Goal: Use online tool/utility: Utilize a website feature to perform a specific function

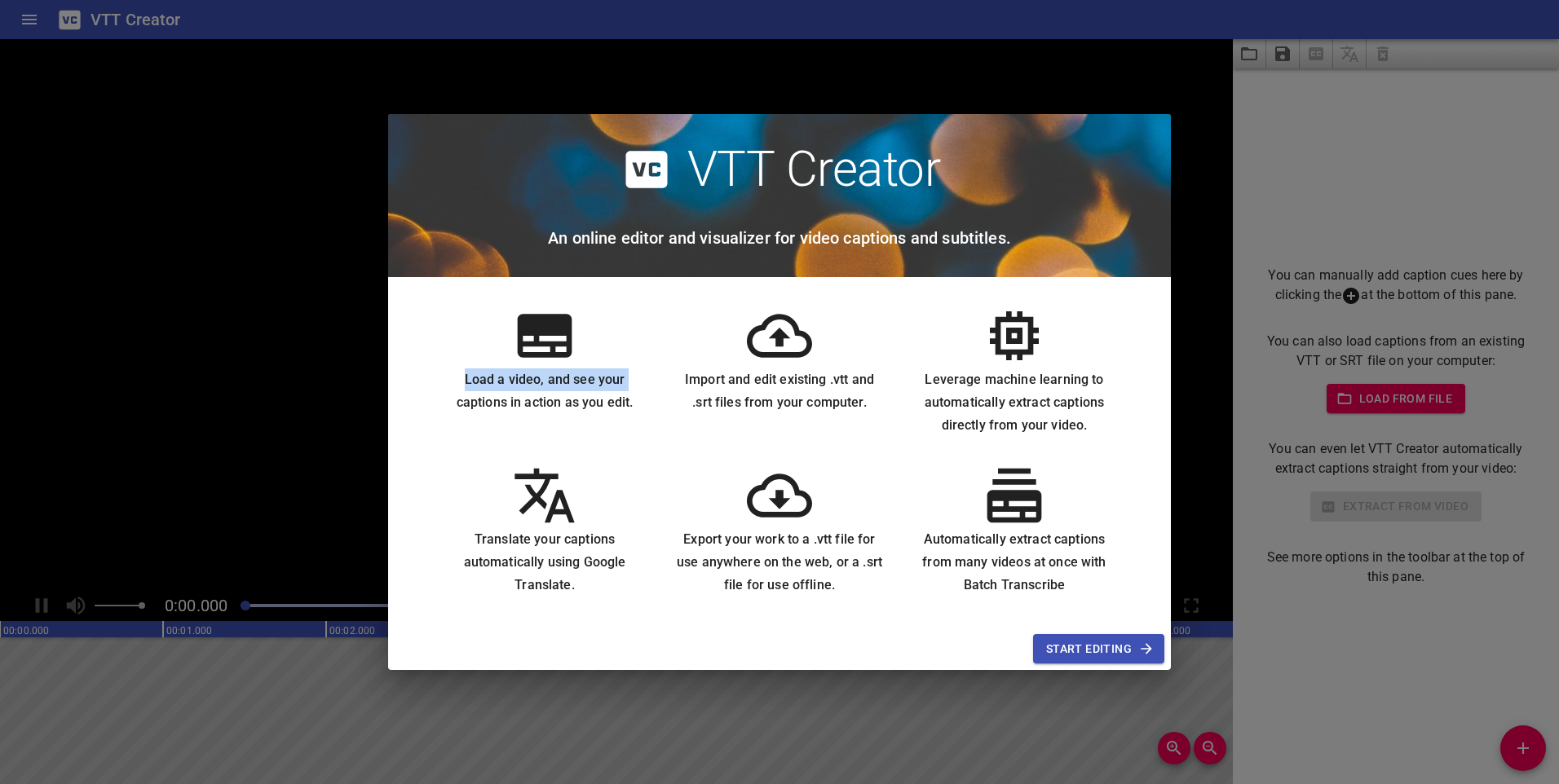
drag, startPoint x: 0, startPoint y: 0, endPoint x: 311, endPoint y: 389, distance: 498.0
click at [311, 389] on div "VTT Creator An online editor and visualizer for video captions and subtitles. L…" at bounding box center [779, 392] width 1559 height 784
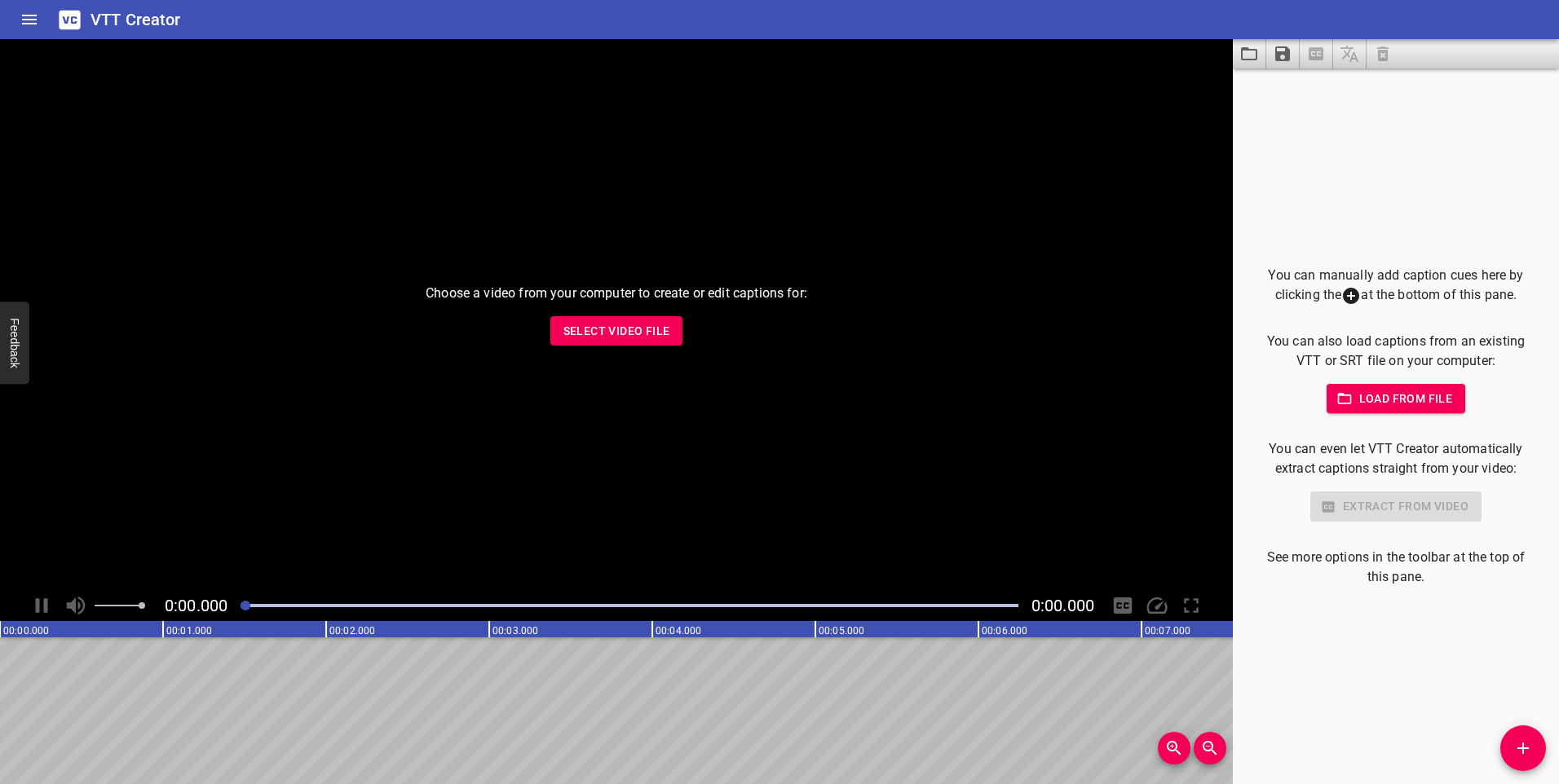
click at [626, 339] on span "Select Video File" at bounding box center [616, 331] width 107 height 20
click at [640, 331] on span "Select Video File" at bounding box center [616, 331] width 107 height 20
click at [595, 332] on span "Select Video File" at bounding box center [616, 331] width 107 height 20
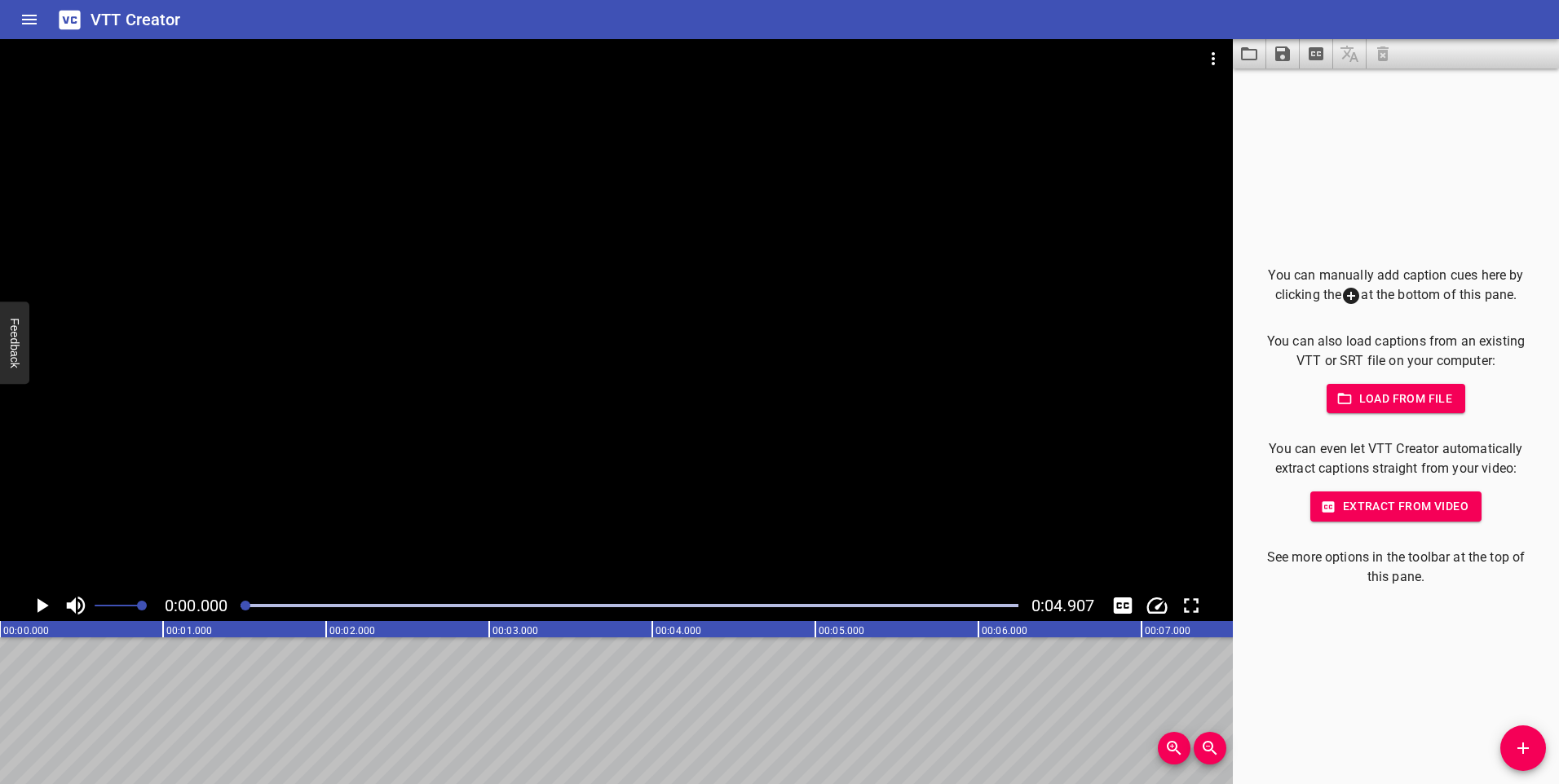
click at [46, 608] on icon "Play/Pause" at bounding box center [41, 605] width 24 height 24
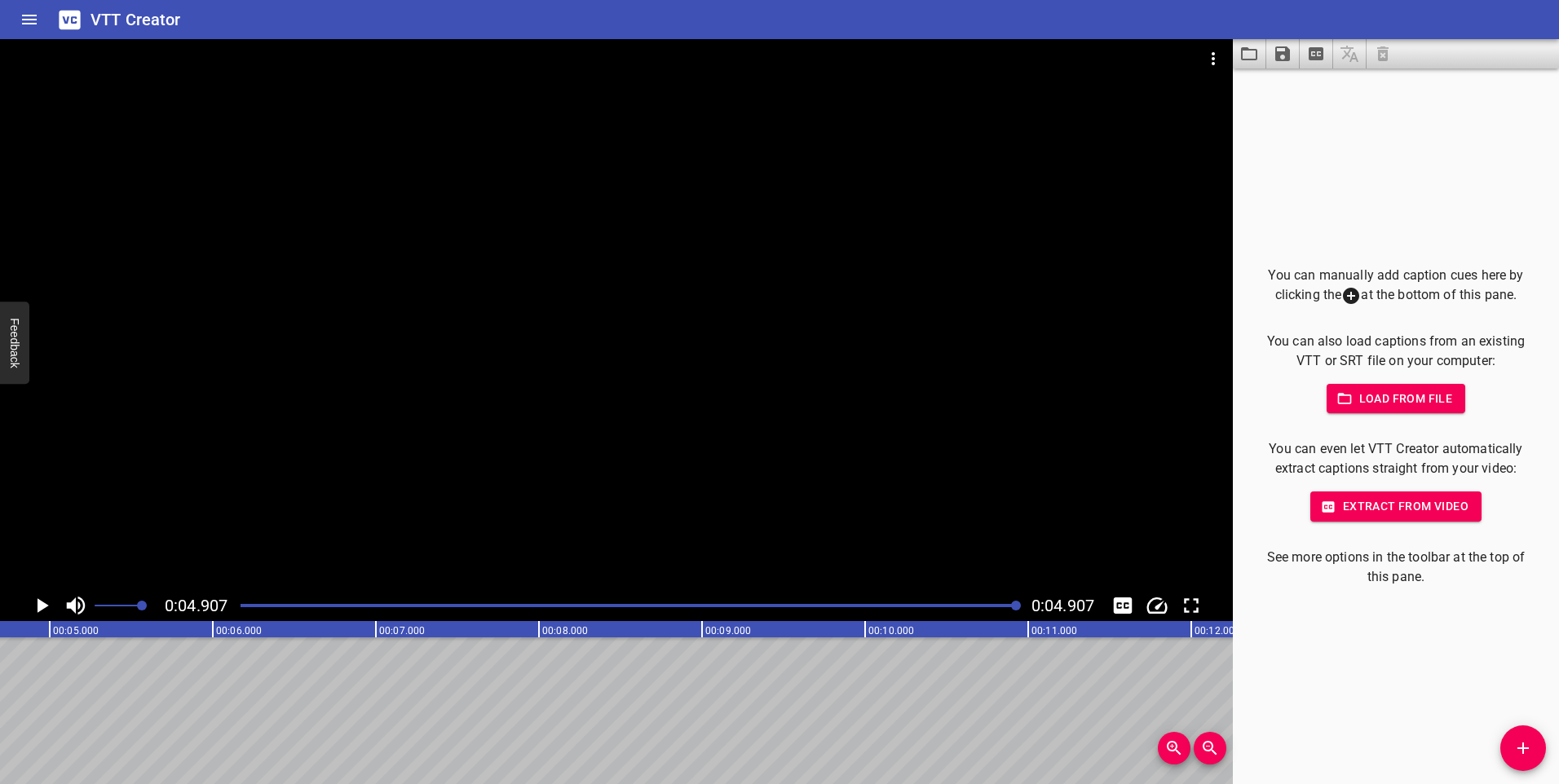
scroll to position [0, 800]
click at [1250, 51] on icon "Load captions from file" at bounding box center [1249, 53] width 16 height 13
click at [1286, 56] on icon "Save captions to file" at bounding box center [1282, 53] width 14 height 14
click at [1288, 94] on li "Save to VTT file" at bounding box center [1326, 89] width 120 height 30
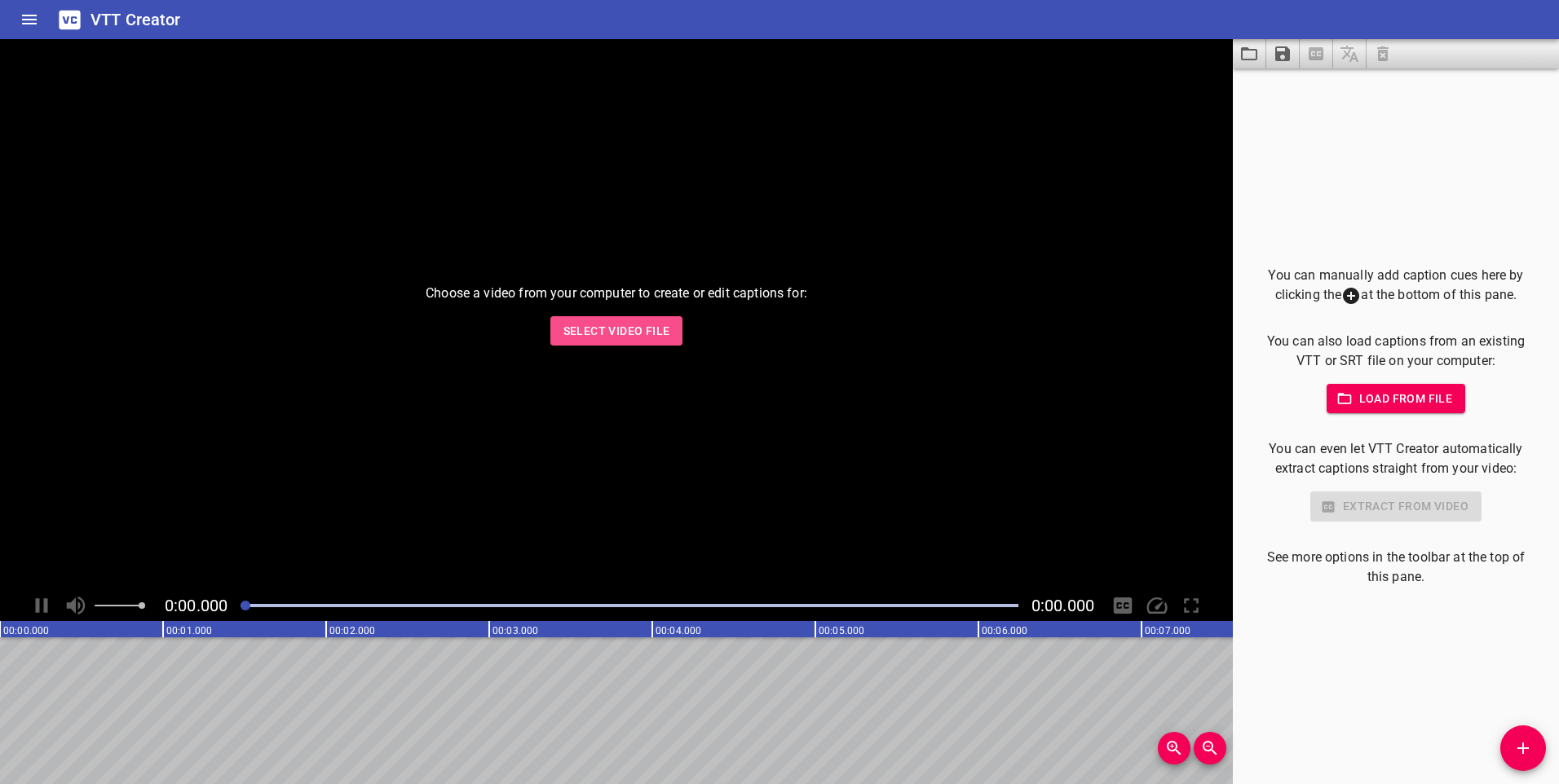
click at [633, 327] on span "Select Video File" at bounding box center [616, 331] width 107 height 20
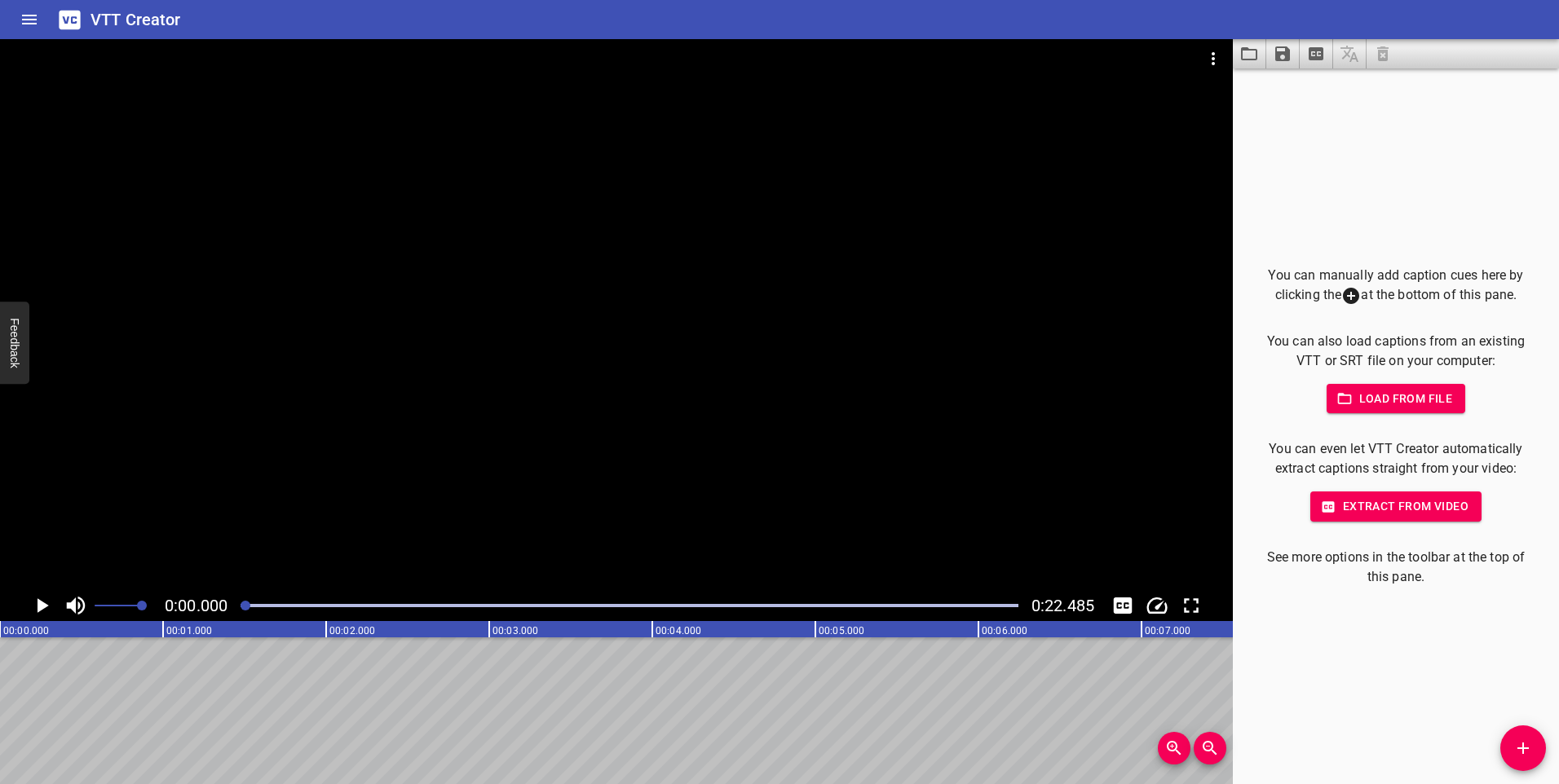
click at [40, 604] on icon "Play/Pause" at bounding box center [43, 605] width 12 height 14
click at [1288, 56] on icon "Save captions to file" at bounding box center [1282, 53] width 14 height 14
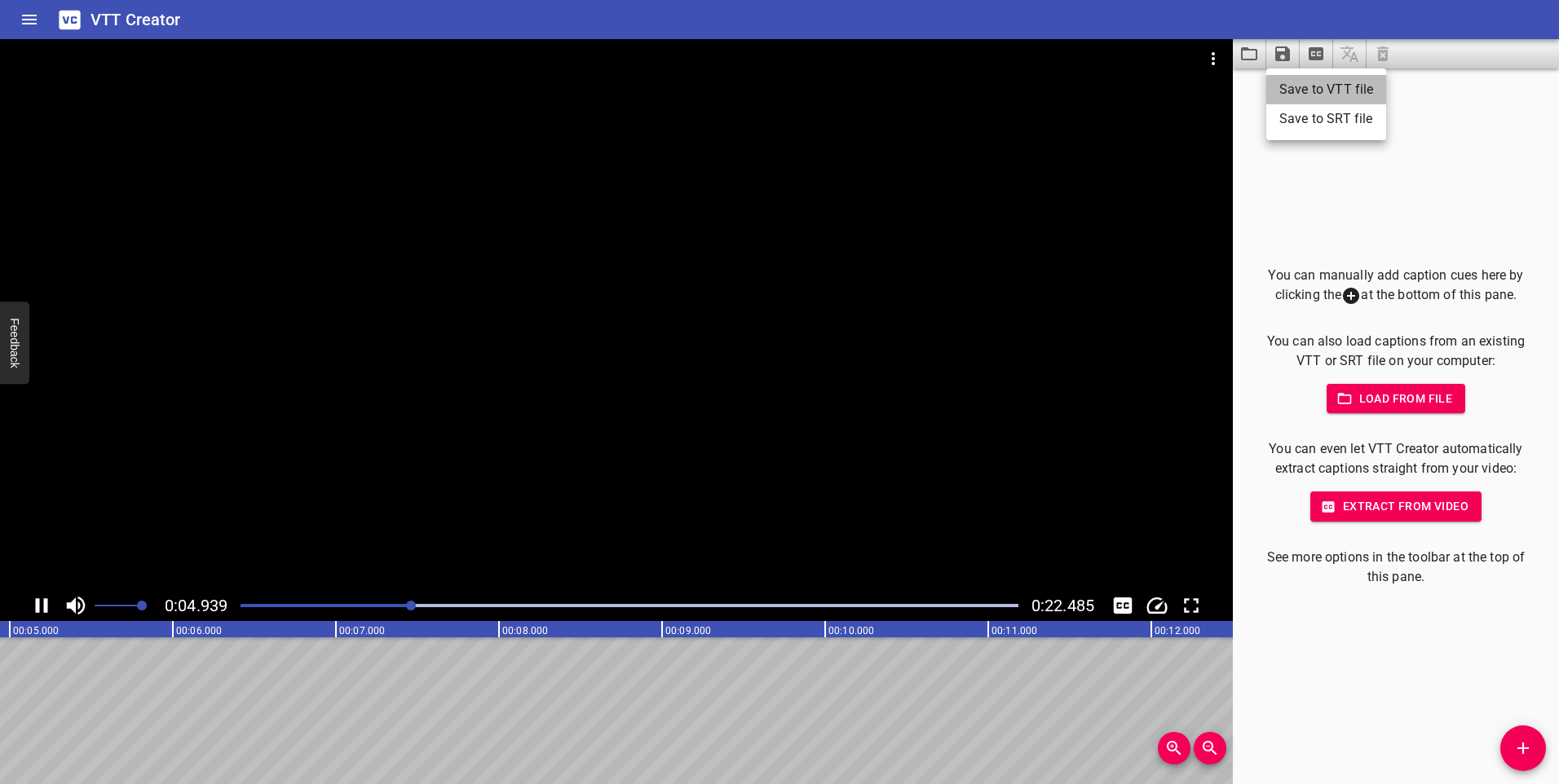
click at [1309, 87] on li "Save to VTT file" at bounding box center [1326, 89] width 120 height 30
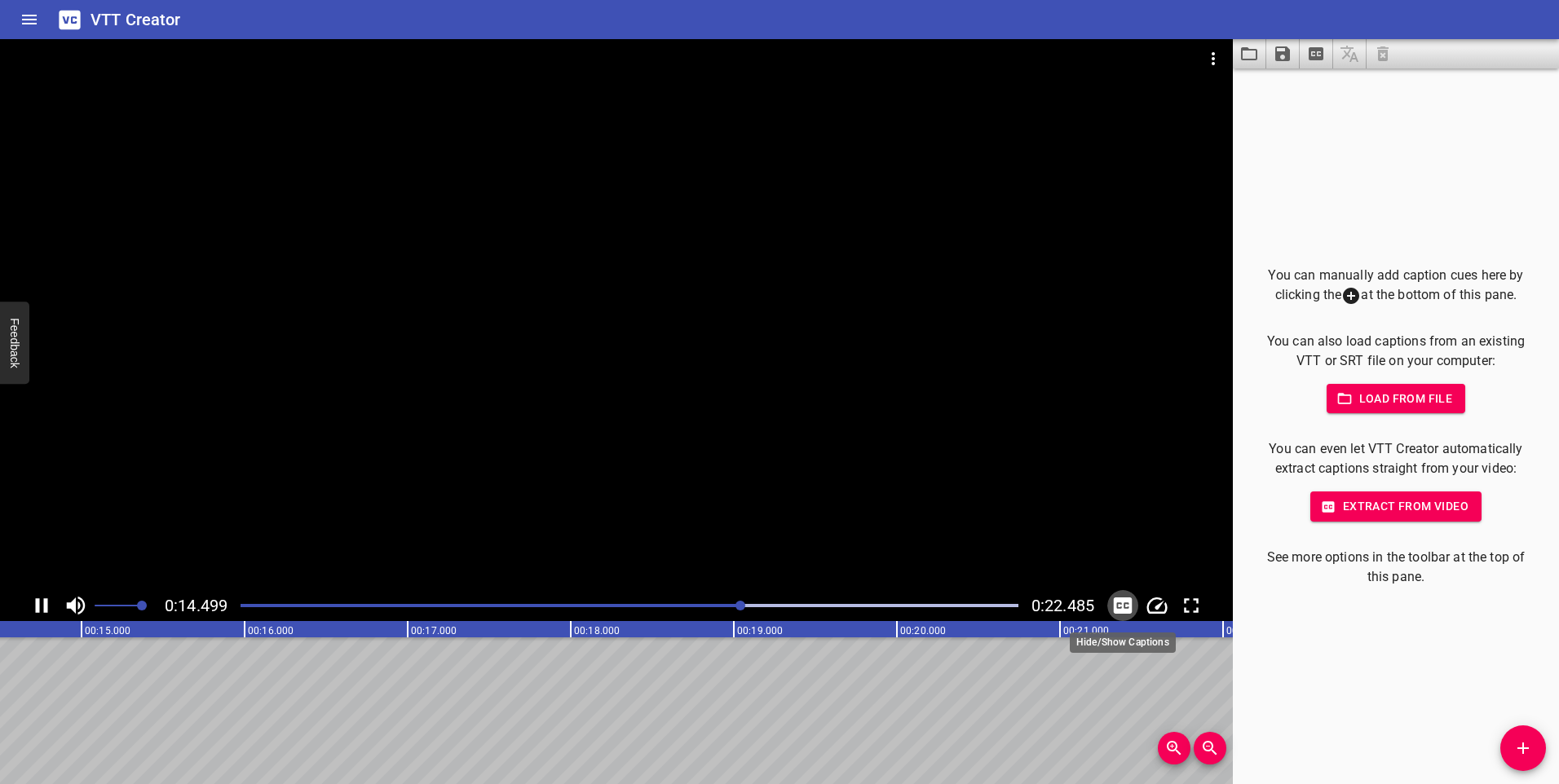
click at [1122, 597] on icon "Toggle captions" at bounding box center [1122, 605] width 24 height 24
click at [1126, 610] on icon "Toggle captions" at bounding box center [1123, 605] width 19 height 16
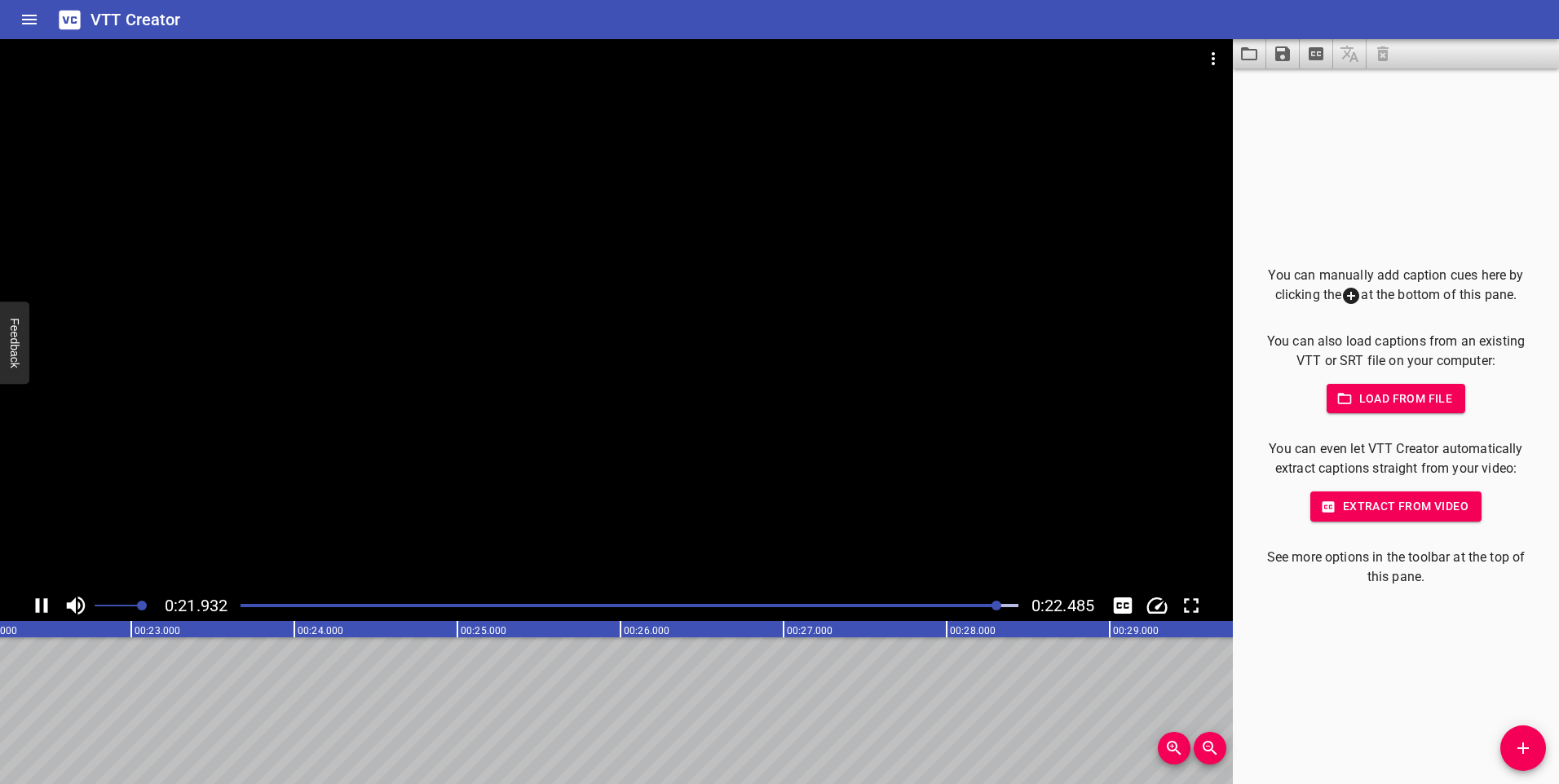
click at [40, 602] on icon "Play/Pause" at bounding box center [41, 605] width 24 height 24
click at [1415, 508] on span "Extract from video" at bounding box center [1396, 507] width 145 height 20
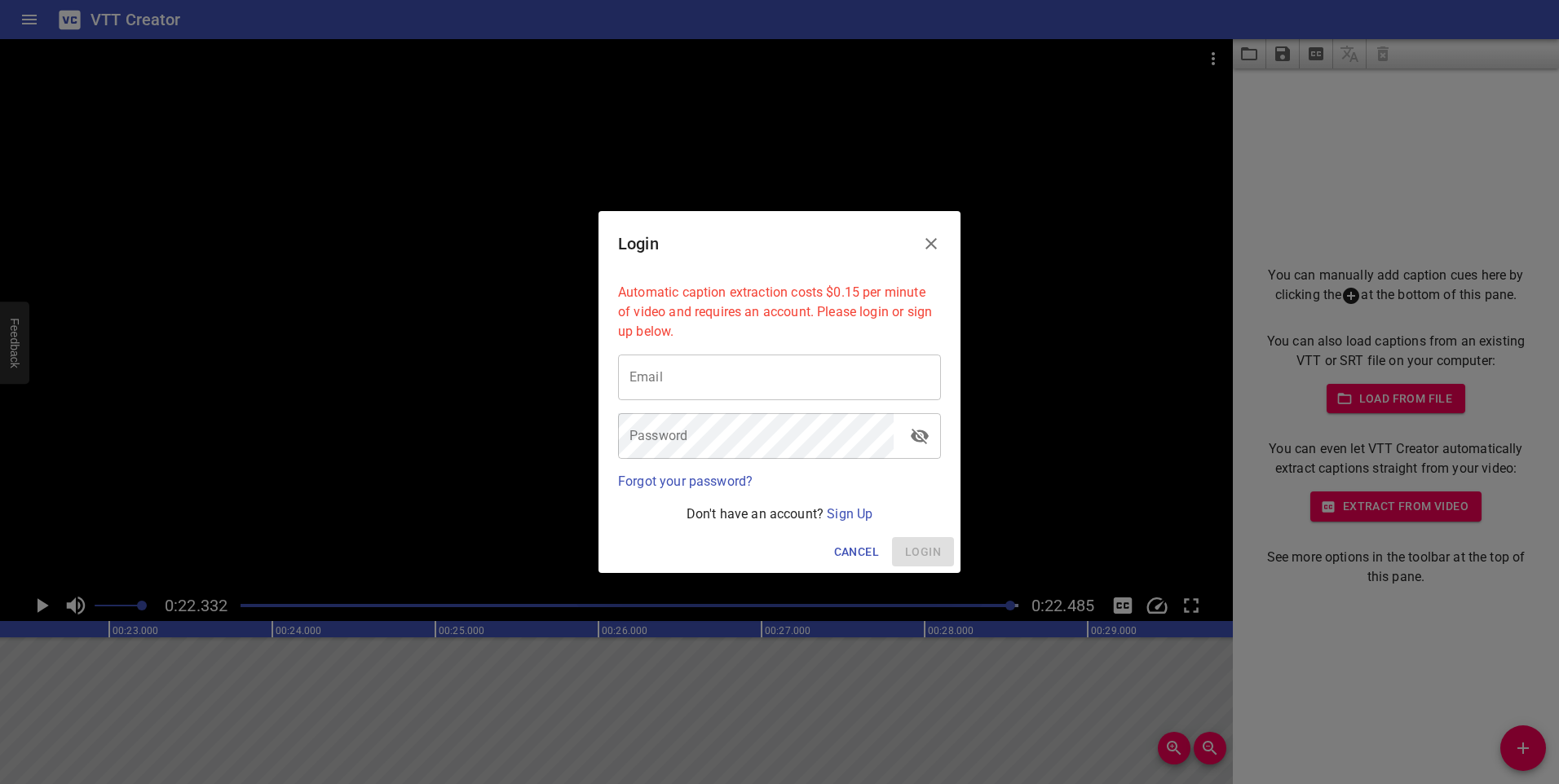
click at [931, 226] on button "Close" at bounding box center [931, 244] width 39 height 39
